Goal: Task Accomplishment & Management: Complete application form

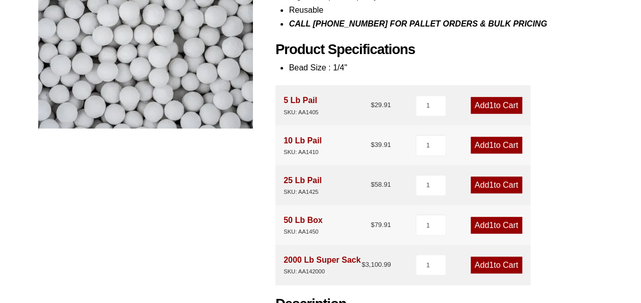
scroll to position [238, 0]
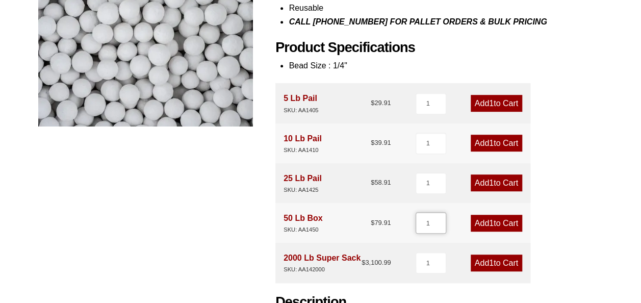
click at [429, 224] on input "1" at bounding box center [431, 222] width 31 height 21
type input "73"
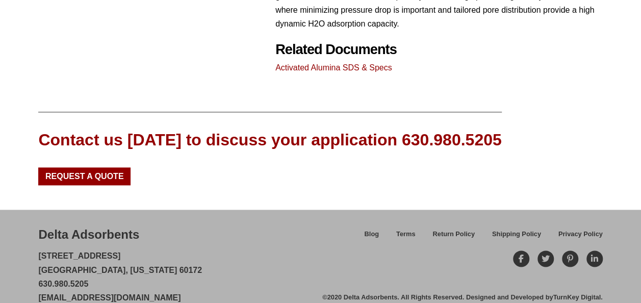
scroll to position [600, 0]
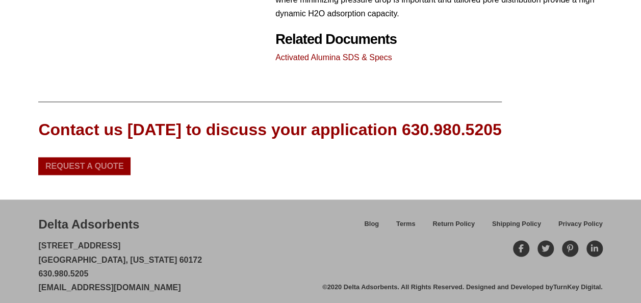
click at [98, 166] on span "Request a Quote" at bounding box center [84, 166] width 79 height 8
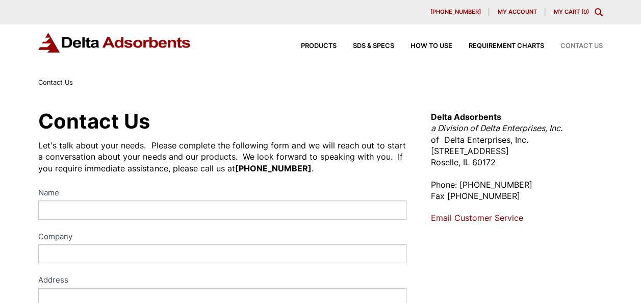
click at [442, 217] on link "Email Customer Service" at bounding box center [477, 218] width 92 height 10
click at [578, 174] on div "Delta Adsorbents a Division of Delta Enterprises, Inc. of Delta Enterprises, In…" at bounding box center [517, 167] width 172 height 113
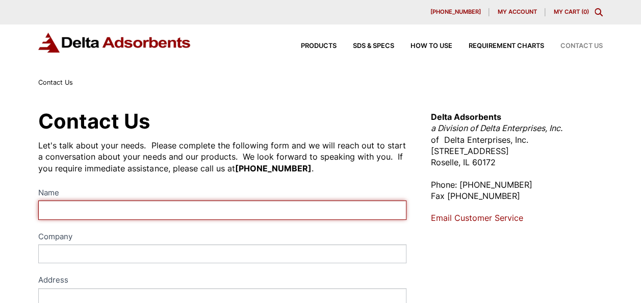
click at [133, 201] on input "Name" at bounding box center [222, 209] width 368 height 19
type input "ta Sa ta Sa"
type input "Brother group"
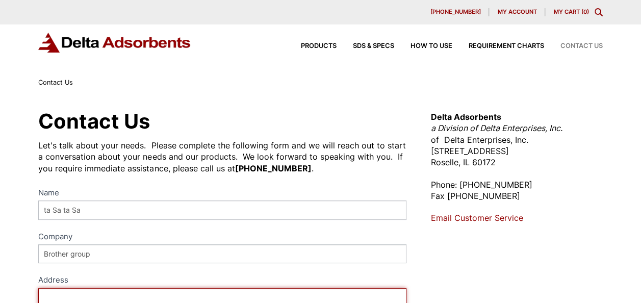
type input "dubai"
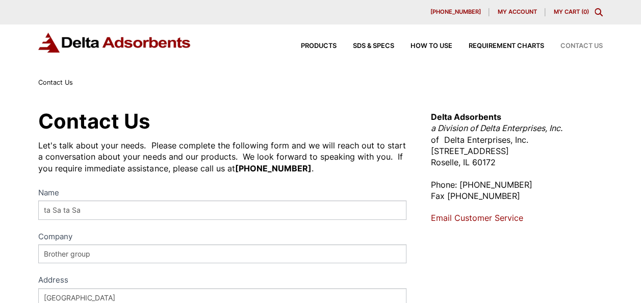
type input "Dubai"
select select "[GEOGRAPHIC_DATA]"
type input "0589146491"
type input "tasneem@brothergroupco.com"
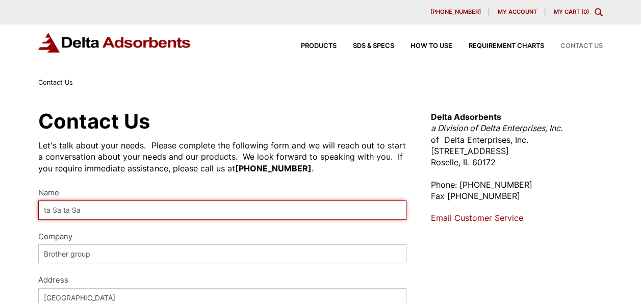
drag, startPoint x: 93, startPoint y: 212, endPoint x: 39, endPoint y: 212, distance: 54.6
click at [39, 212] on input "ta Sa ta Sa" at bounding box center [222, 209] width 368 height 19
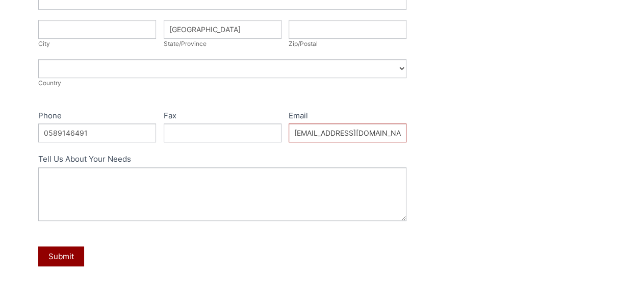
scroll to position [333, 0]
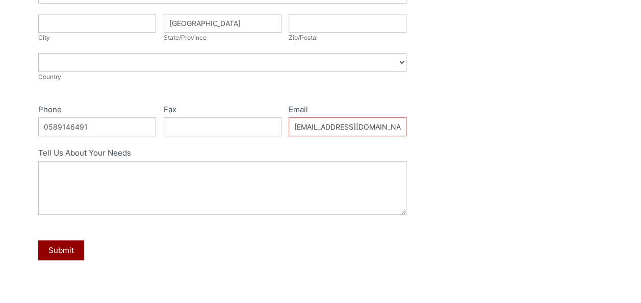
type input "Tas"
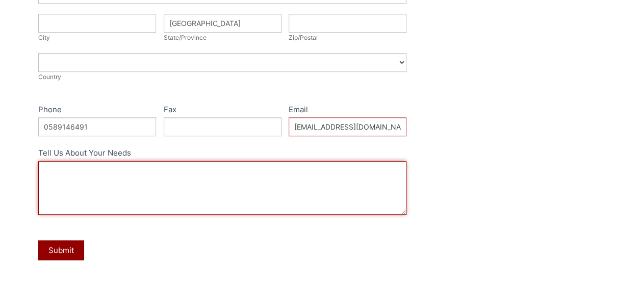
click at [173, 167] on textarea "Tell Us About Your Needs" at bounding box center [222, 188] width 368 height 54
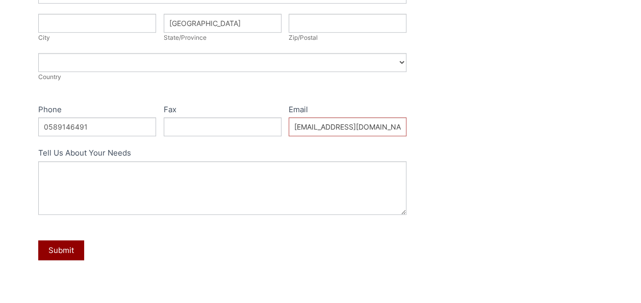
click at [387, 254] on div "Submit" at bounding box center [222, 250] width 368 height 30
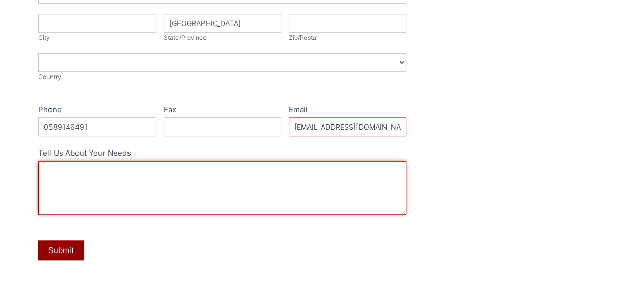
click at [113, 167] on textarea "Tell Us About Your Needs" at bounding box center [222, 188] width 368 height 54
paste textarea "ACTIVATED ALUMINA,BASF F-200 1/4",BASF"
paste textarea "ITEM DESCRIPTION SPECIFICATION DELIVERY DATE (Calendar Days After Signing Date)…"
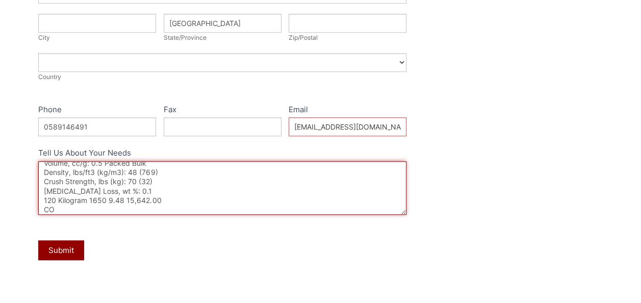
scroll to position [0, 0]
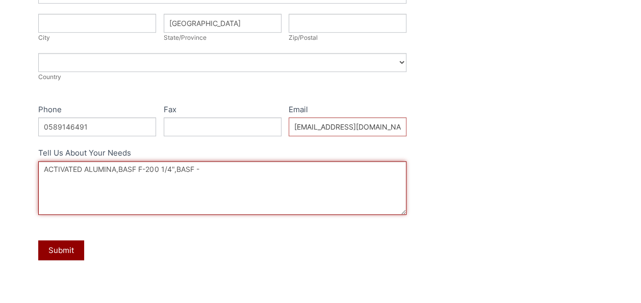
paste textarea "ACTIVATED ALUMINA, BASF, F-200, size 1/4” Manufacturer: BASF Size balls: 1/4” (…"
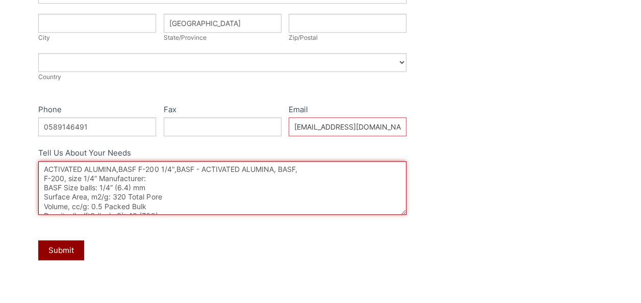
scroll to position [37, 0]
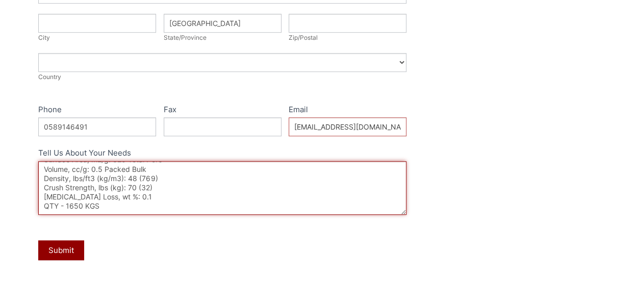
drag, startPoint x: 45, startPoint y: 168, endPoint x: 123, endPoint y: 217, distance: 92.5
click at [123, 217] on div "Name Tas Company Brother group Address Address Address dubai Address City City …" at bounding box center [222, 65] width 368 height 422
type textarea "ACTIVATED ALUMINA,BASF F-200 1/4",BASF - ACTIVATED ALUMINA, BASF, F-200, size 1…"
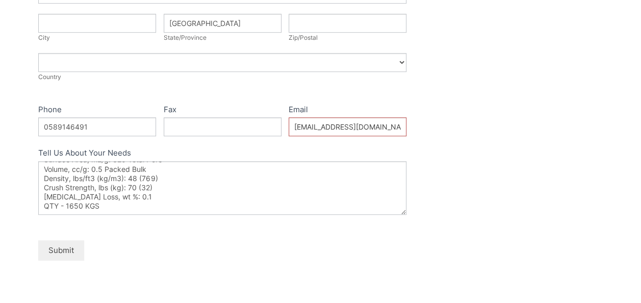
click at [74, 247] on button "Submit" at bounding box center [61, 250] width 46 height 20
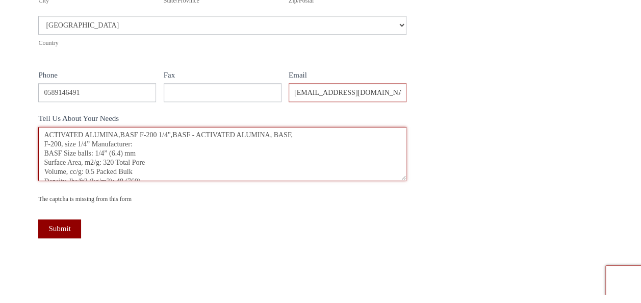
click at [331, 176] on textarea "ACTIVATED ALUMINA,BASF F-200 1/4",BASF - ACTIVATED ALUMINA, BASF, F-200, size 1…" at bounding box center [222, 154] width 368 height 54
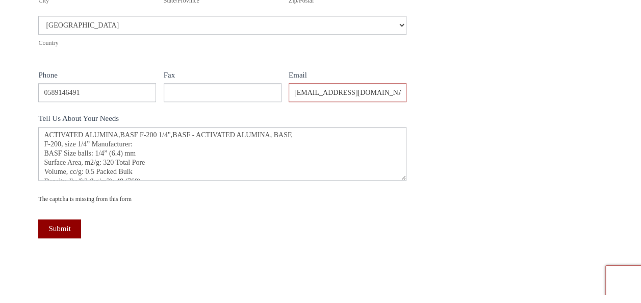
click at [251, 220] on div "Submit" at bounding box center [222, 228] width 368 height 29
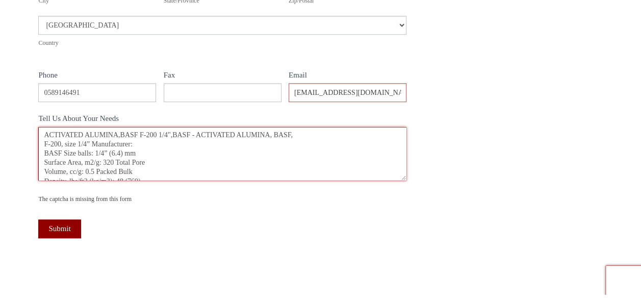
scroll to position [37, 0]
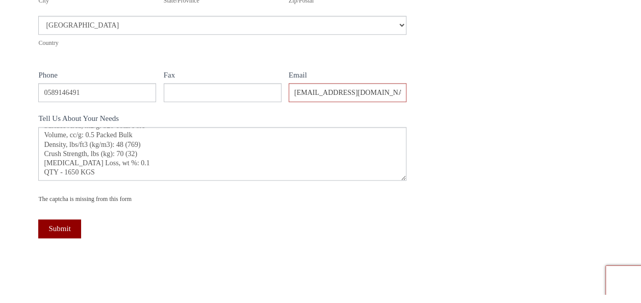
click at [302, 217] on div "Submit" at bounding box center [222, 228] width 368 height 29
click at [69, 223] on button "Submit" at bounding box center [59, 228] width 42 height 19
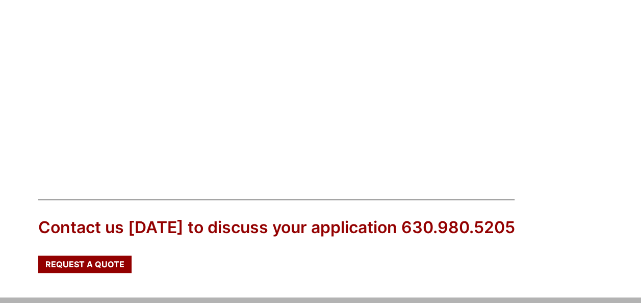
scroll to position [316, 0]
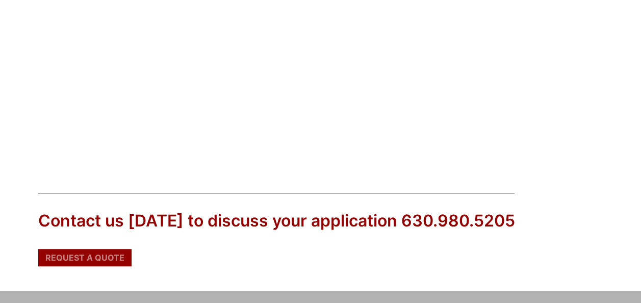
click at [106, 255] on span "Request a Quote" at bounding box center [84, 257] width 79 height 8
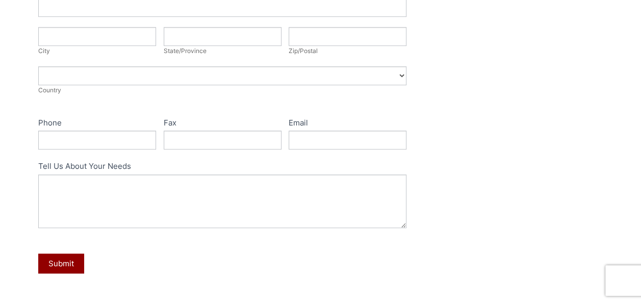
scroll to position [318, 0]
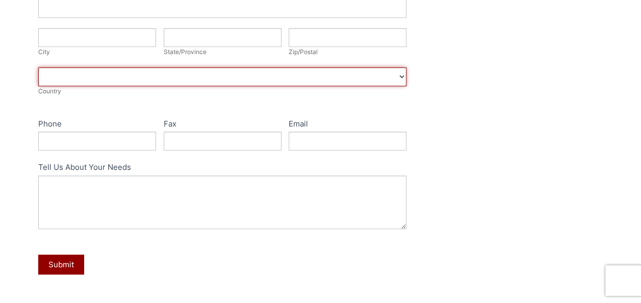
click at [379, 84] on select "[GEOGRAPHIC_DATA] [GEOGRAPHIC_DATA] [GEOGRAPHIC_DATA] [GEOGRAPHIC_DATA] [US_STA…" at bounding box center [222, 76] width 368 height 19
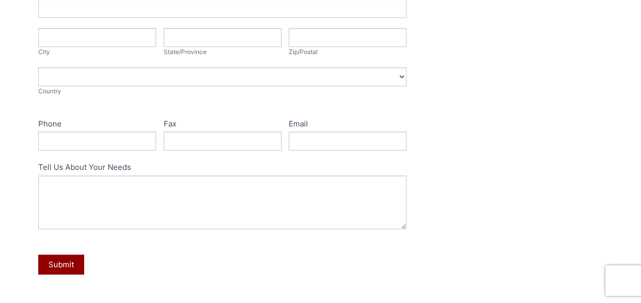
click at [558, 239] on div "Delta Adsorbents a Division of Delta Enterprises, Inc. of Delta Enterprises, In…" at bounding box center [517, 50] width 172 height 515
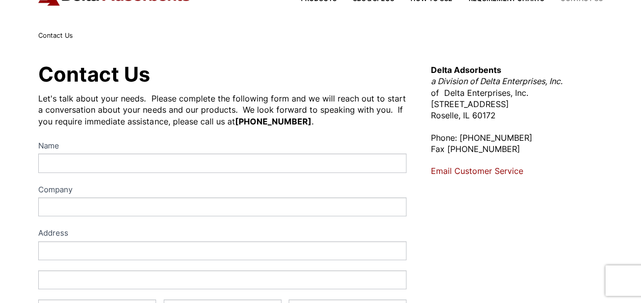
scroll to position [0, 0]
